Goal: Register for event/course

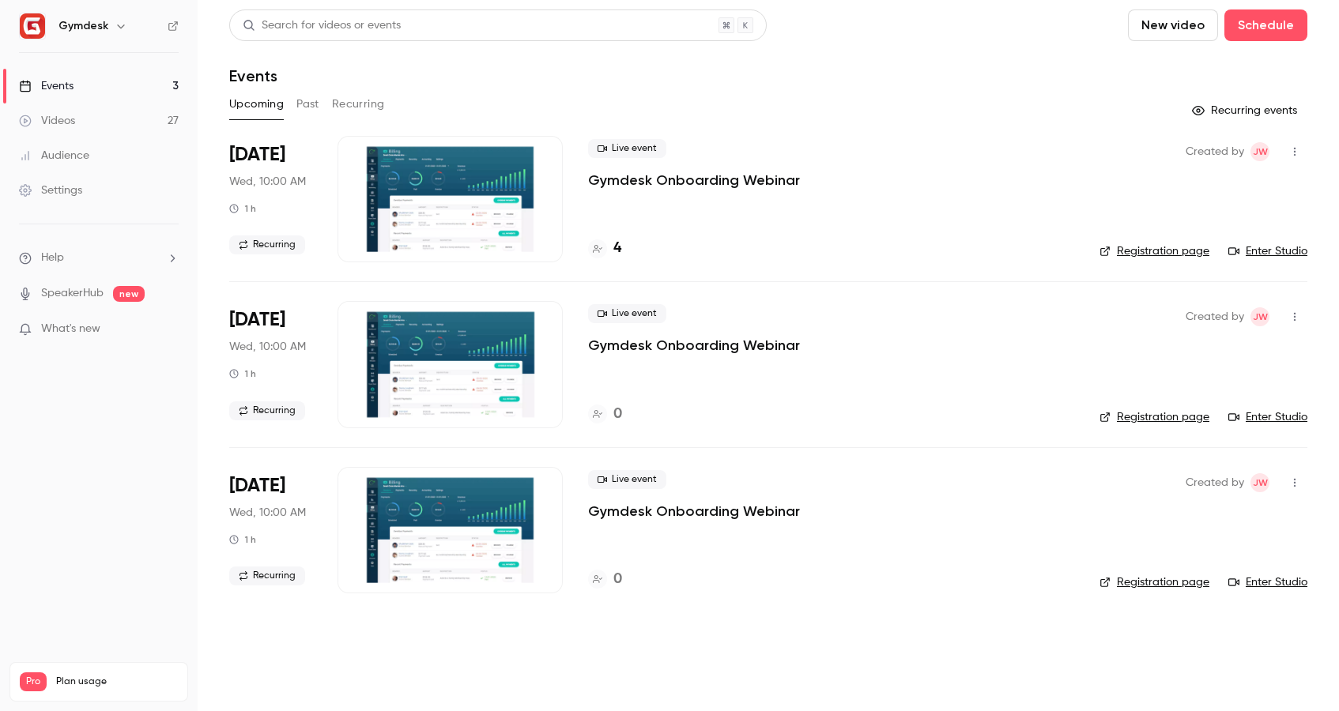
click at [505, 184] on div at bounding box center [450, 199] width 225 height 126
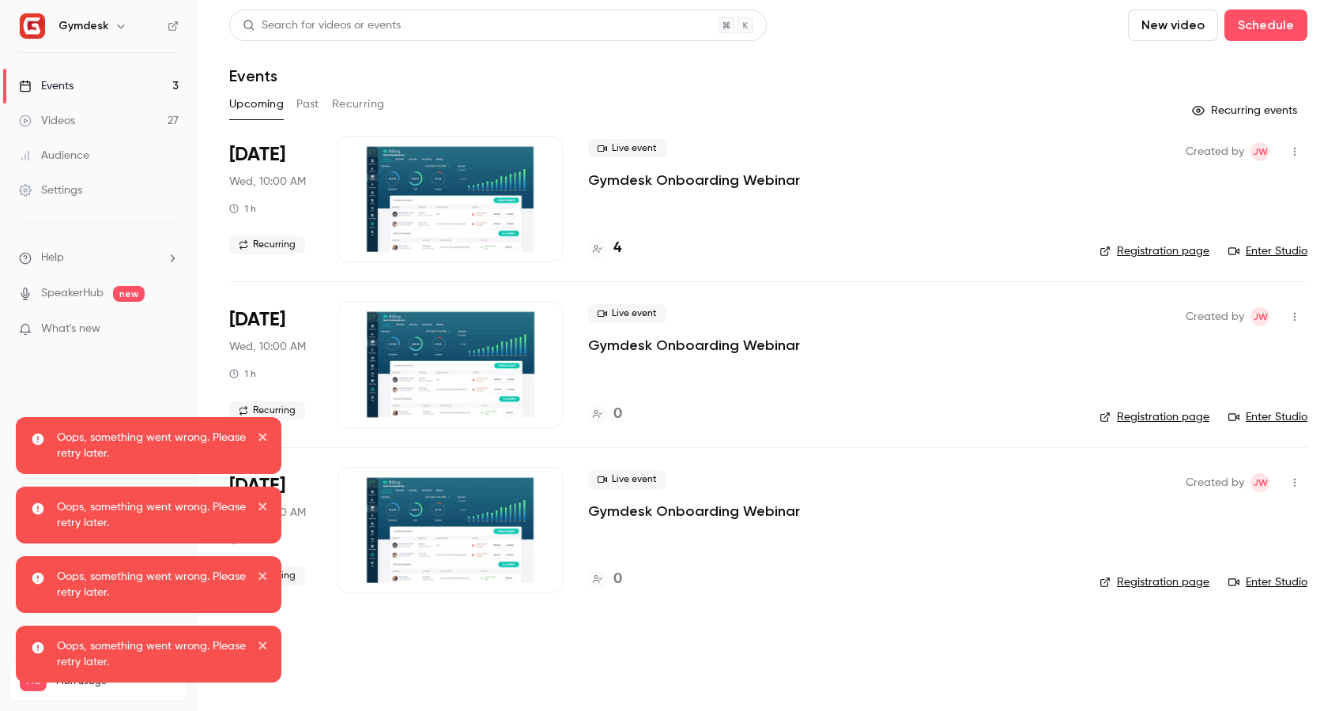
click at [696, 178] on p "Gymdesk Onboarding Webinar" at bounding box center [694, 180] width 212 height 19
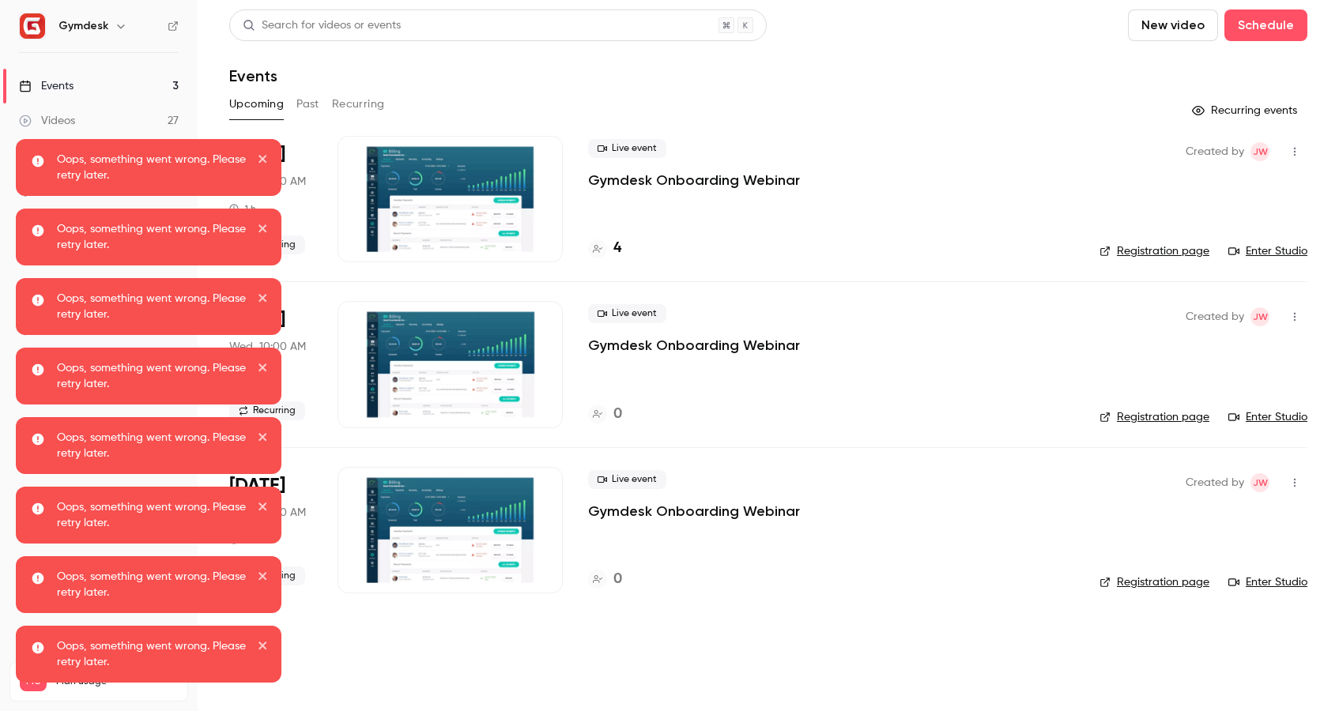
click at [262, 160] on icon "close" at bounding box center [262, 159] width 8 height 8
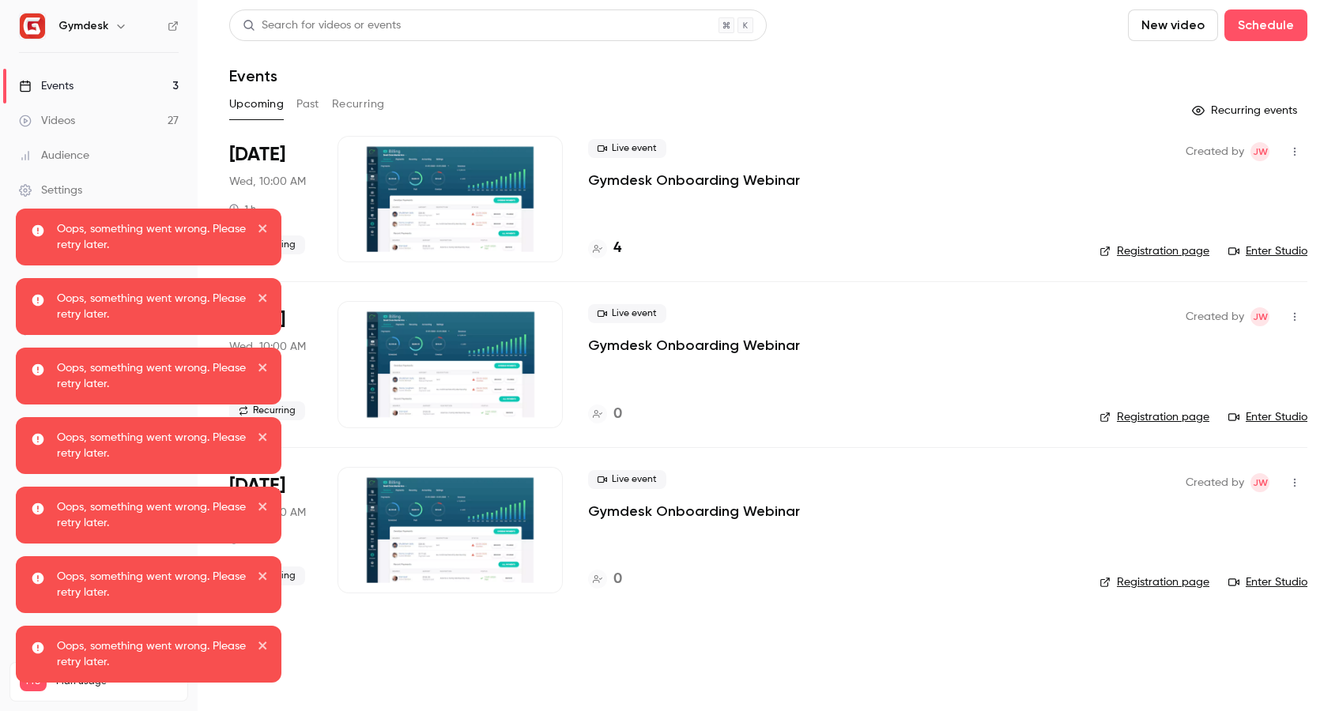
click at [409, 198] on div at bounding box center [450, 199] width 225 height 126
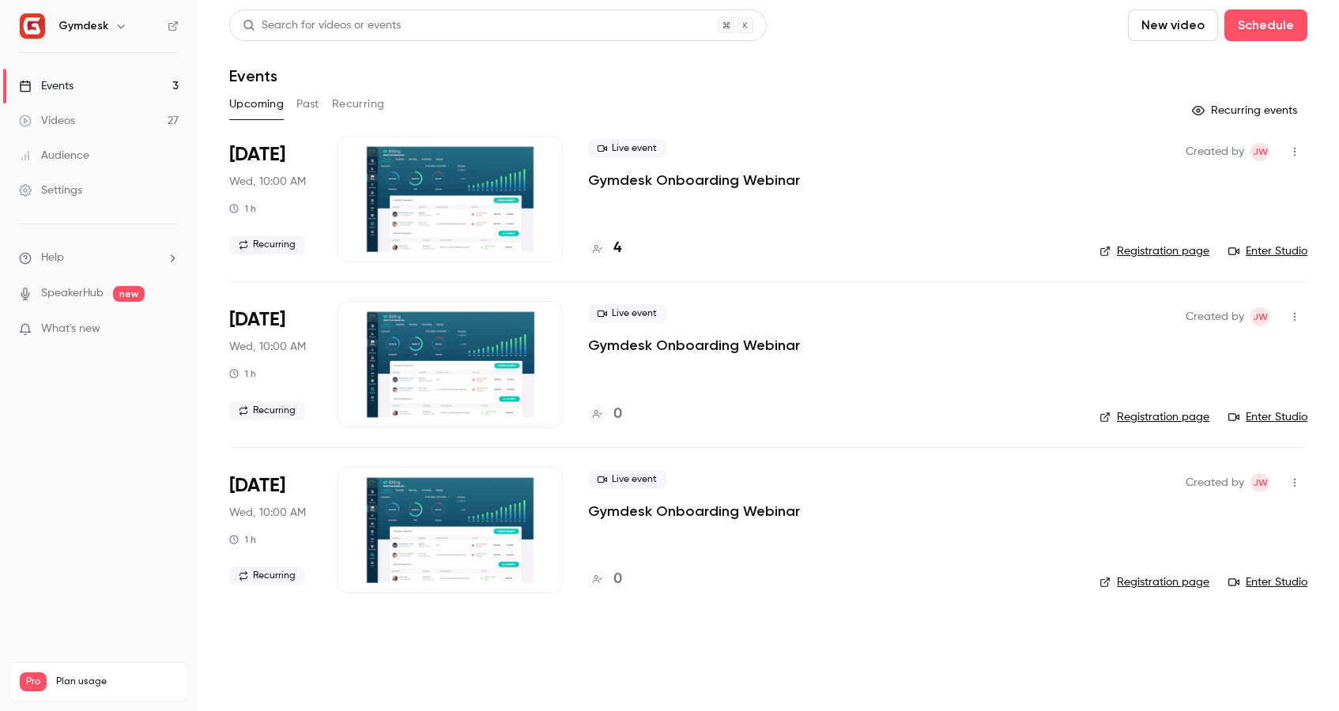
click at [529, 207] on div at bounding box center [450, 199] width 225 height 126
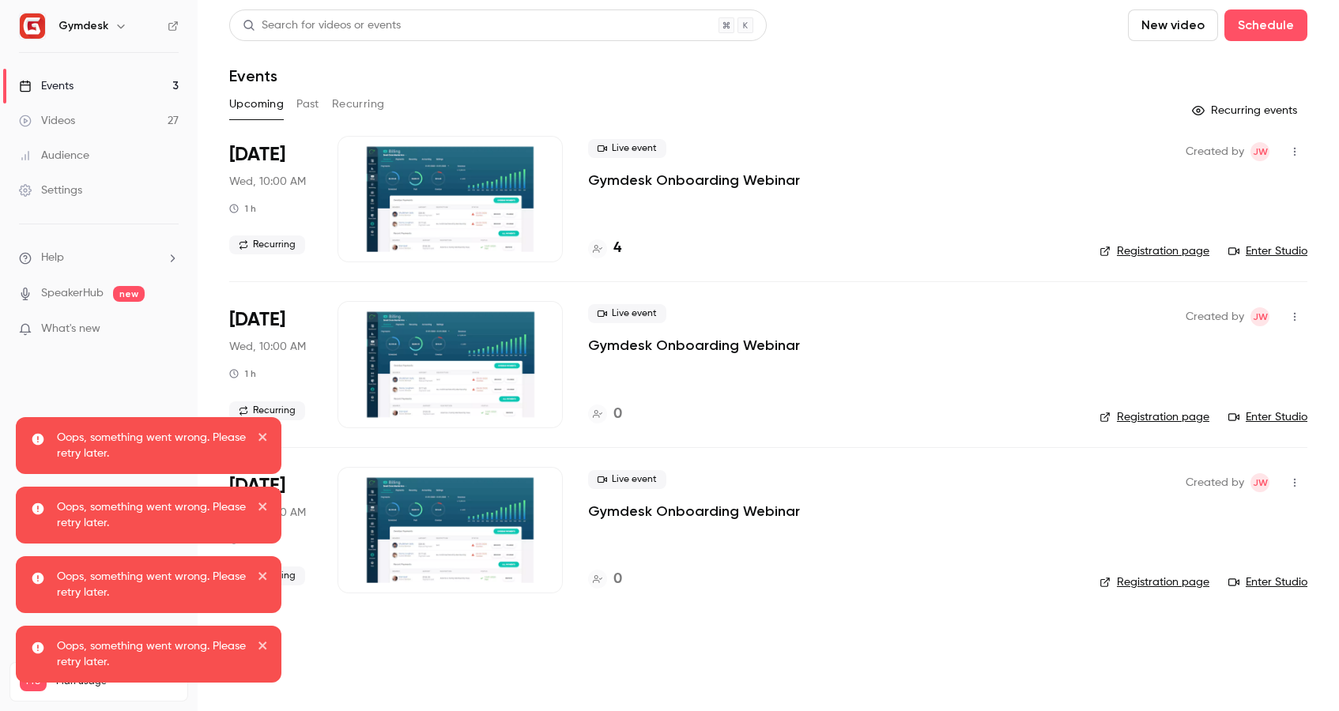
click at [511, 206] on div at bounding box center [450, 199] width 225 height 126
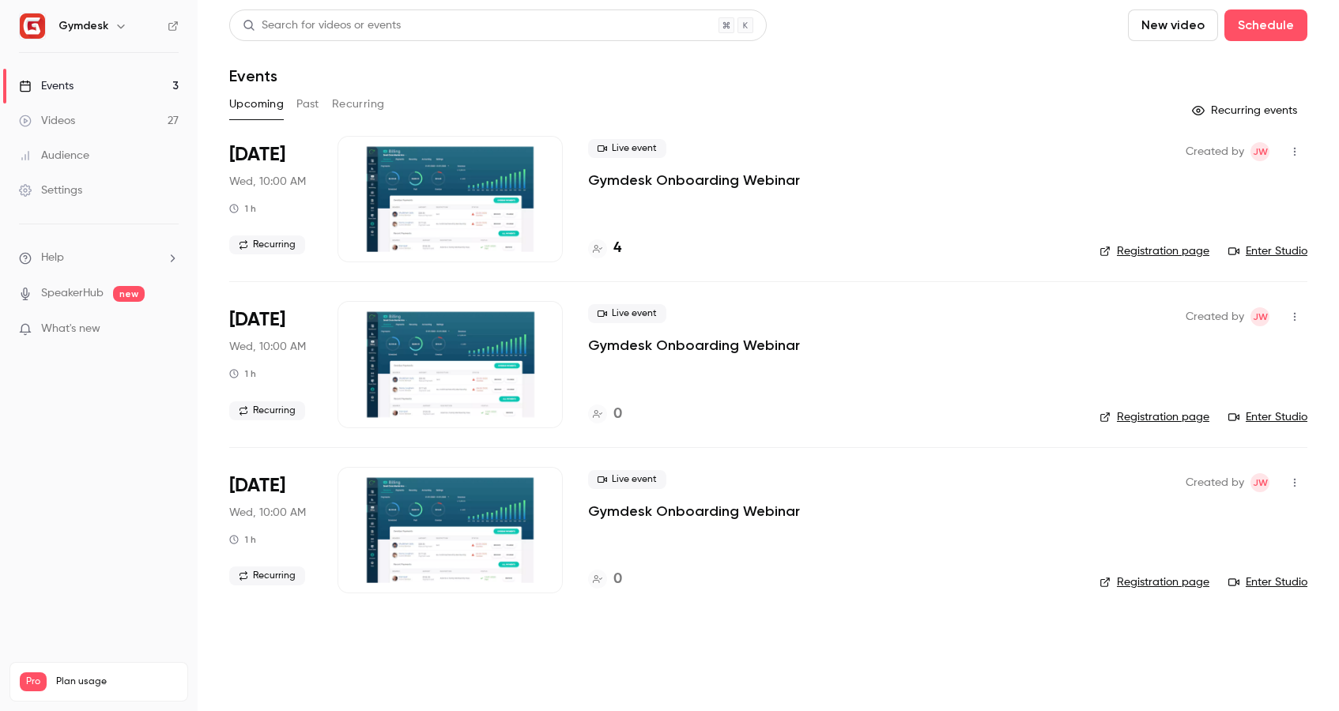
click at [394, 193] on div at bounding box center [450, 199] width 225 height 126
click at [1275, 247] on link "Enter Studio" at bounding box center [1267, 251] width 79 height 16
